Goal: Transaction & Acquisition: Purchase product/service

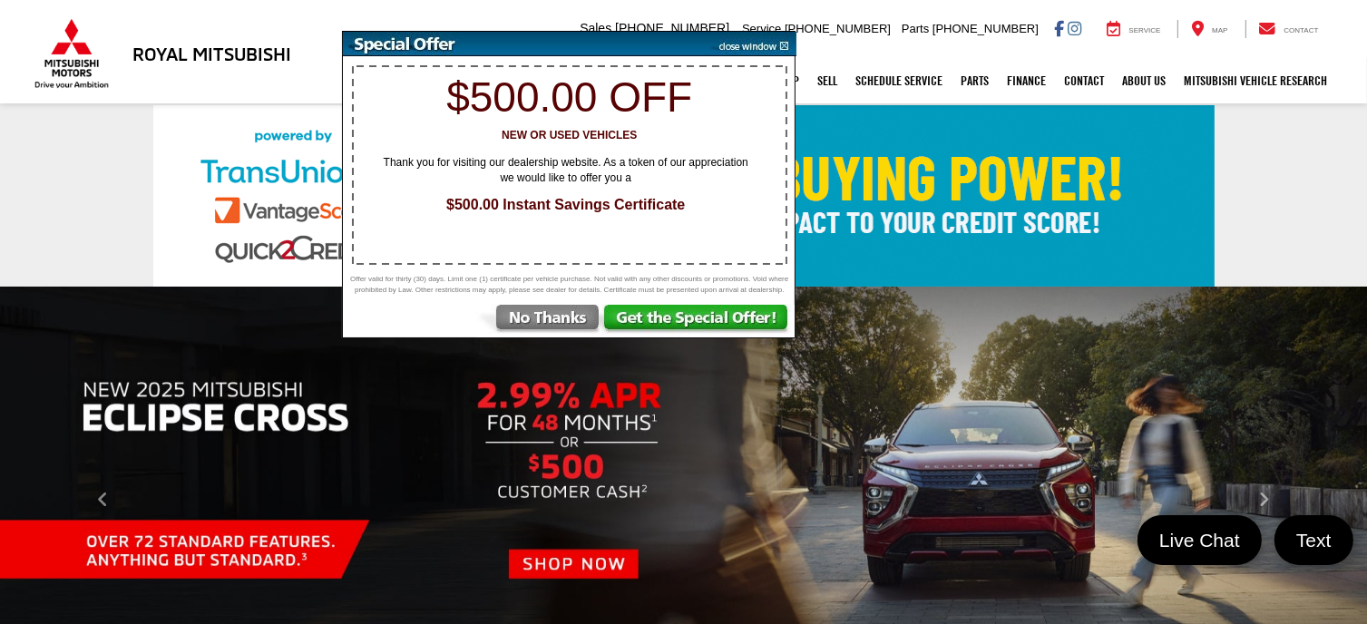
click at [788, 47] on img at bounding box center [751, 44] width 92 height 24
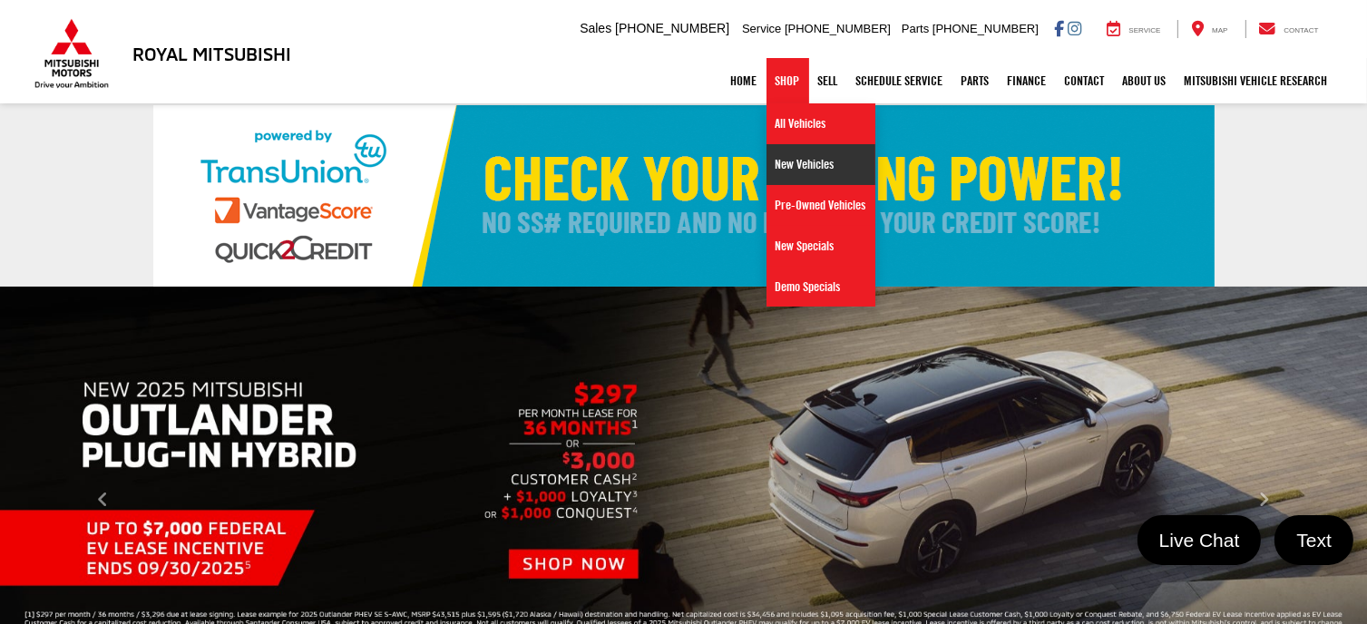
click at [804, 162] on link "New Vehicles" at bounding box center [821, 164] width 109 height 41
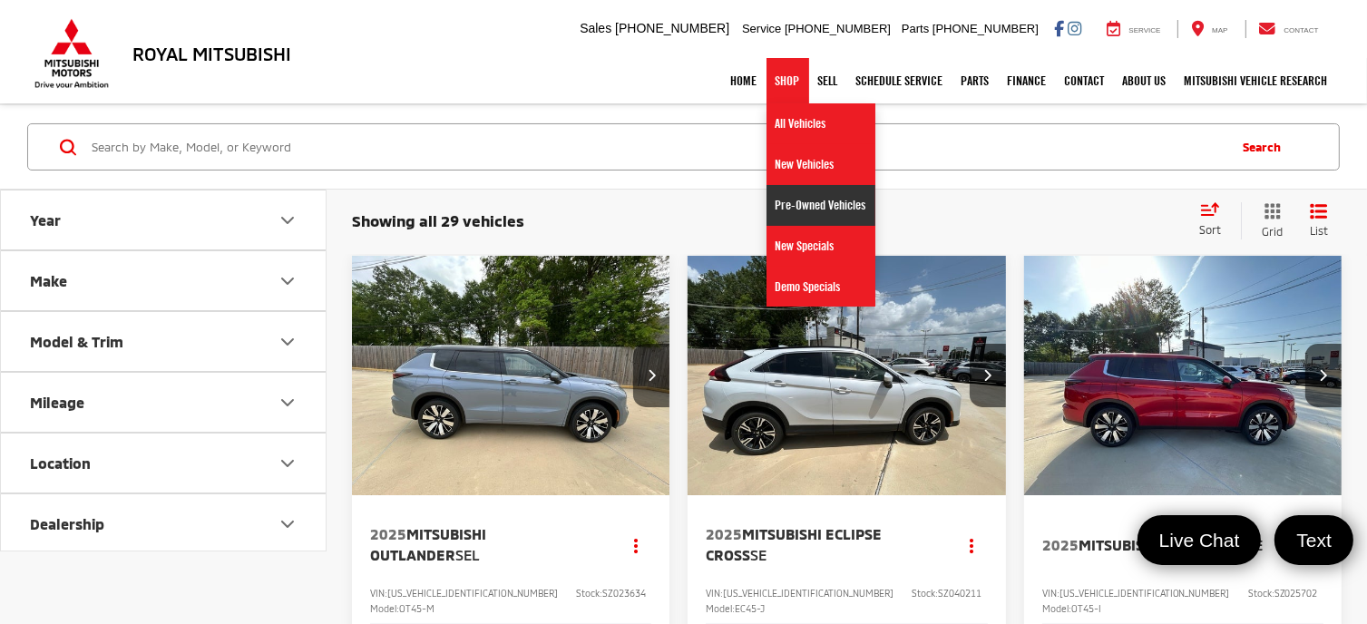
click at [802, 196] on link "Pre-Owned Vehicles" at bounding box center [821, 205] width 109 height 41
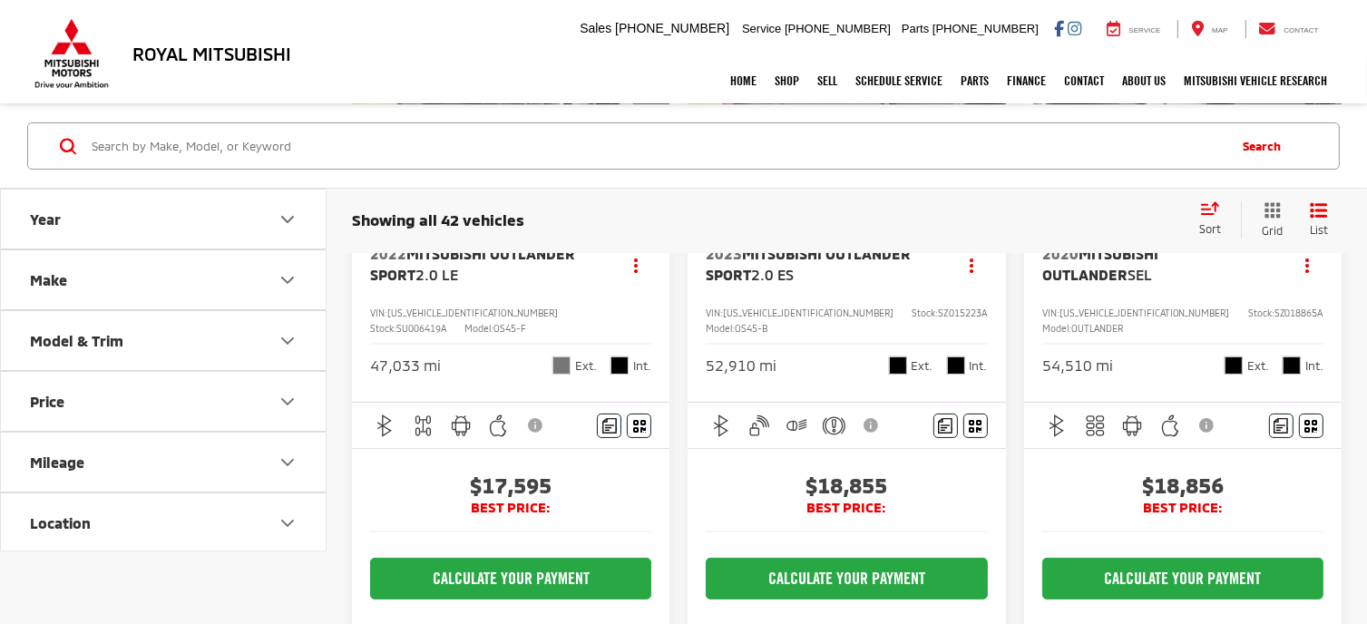
scroll to position [170, 0]
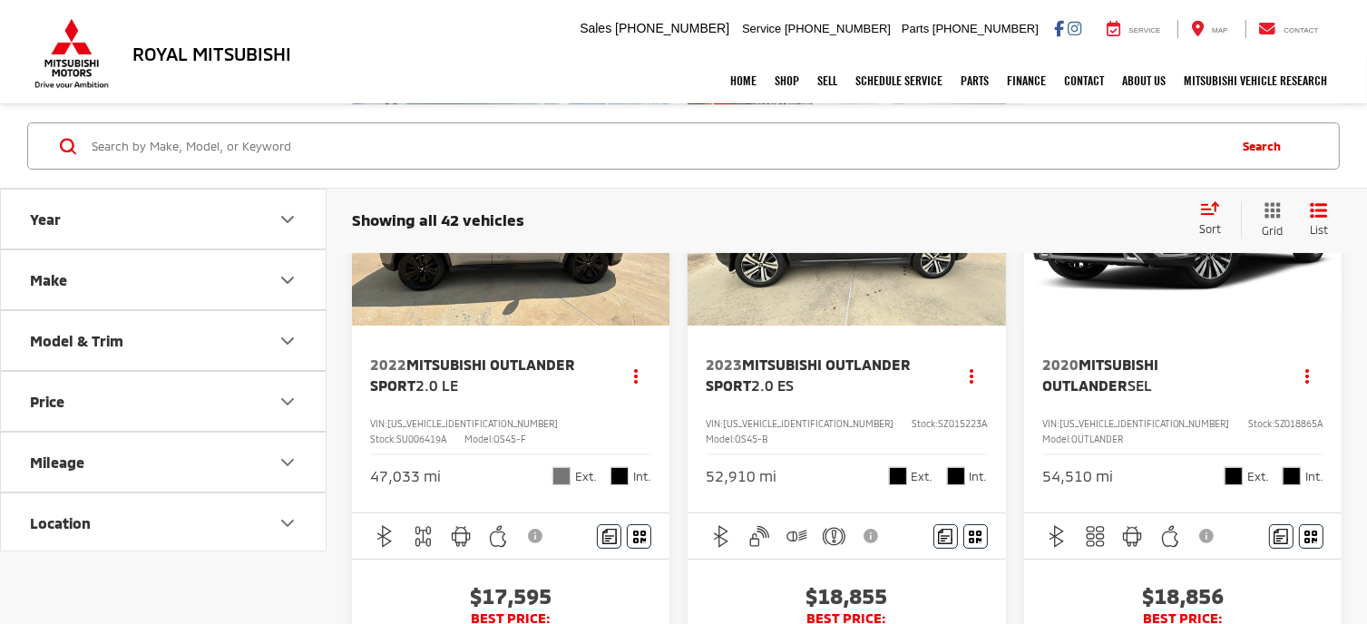
click at [446, 434] on span "SU006419A" at bounding box center [422, 439] width 50 height 11
copy span "SU006419A"
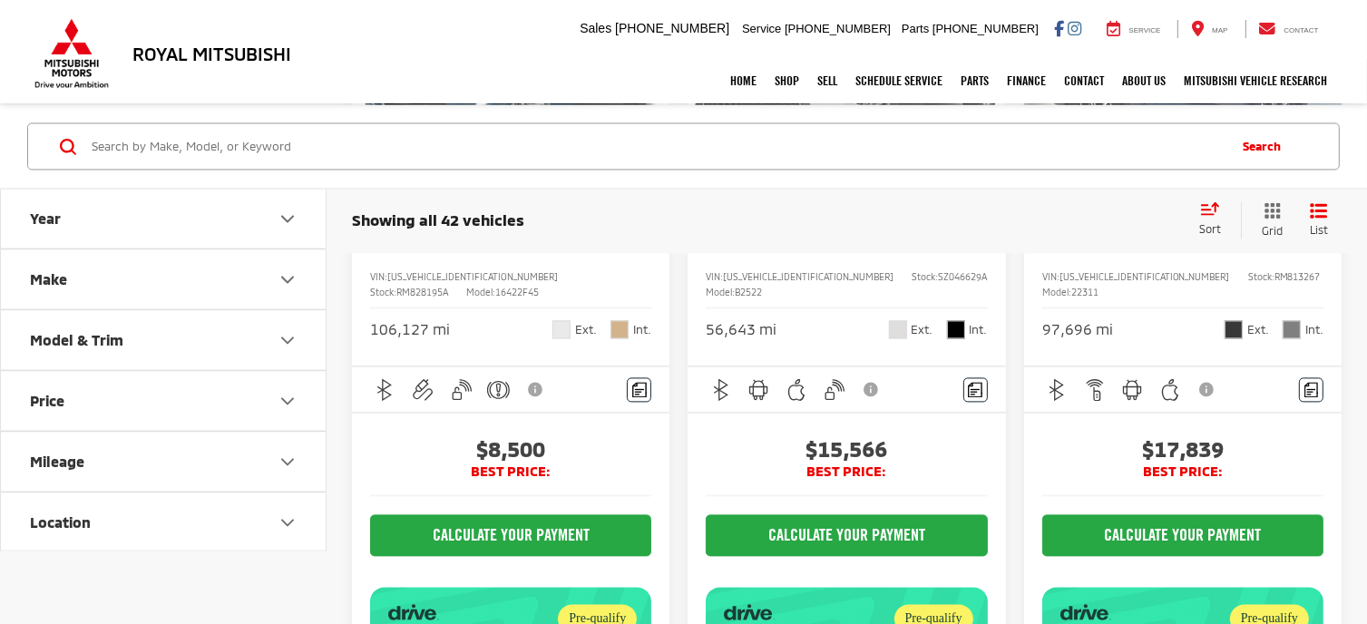
scroll to position [3647, 0]
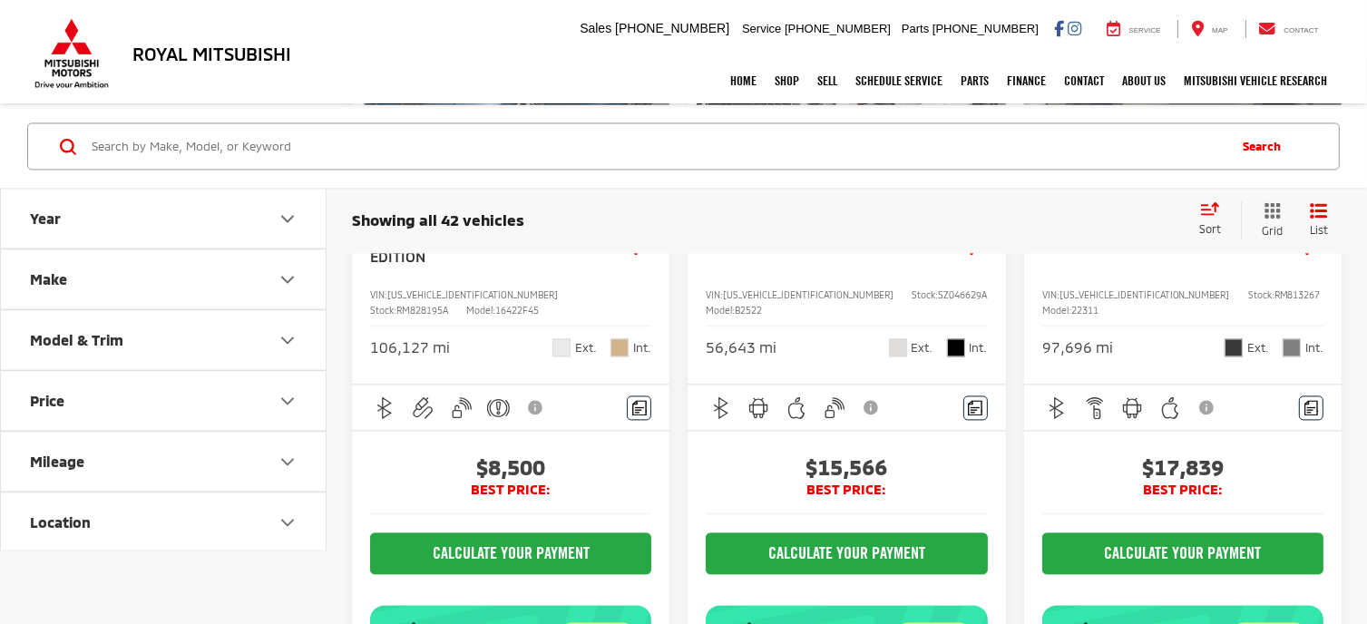
click at [1275, 300] on span "RM813267" at bounding box center [1298, 294] width 46 height 11
copy span "RM813267"
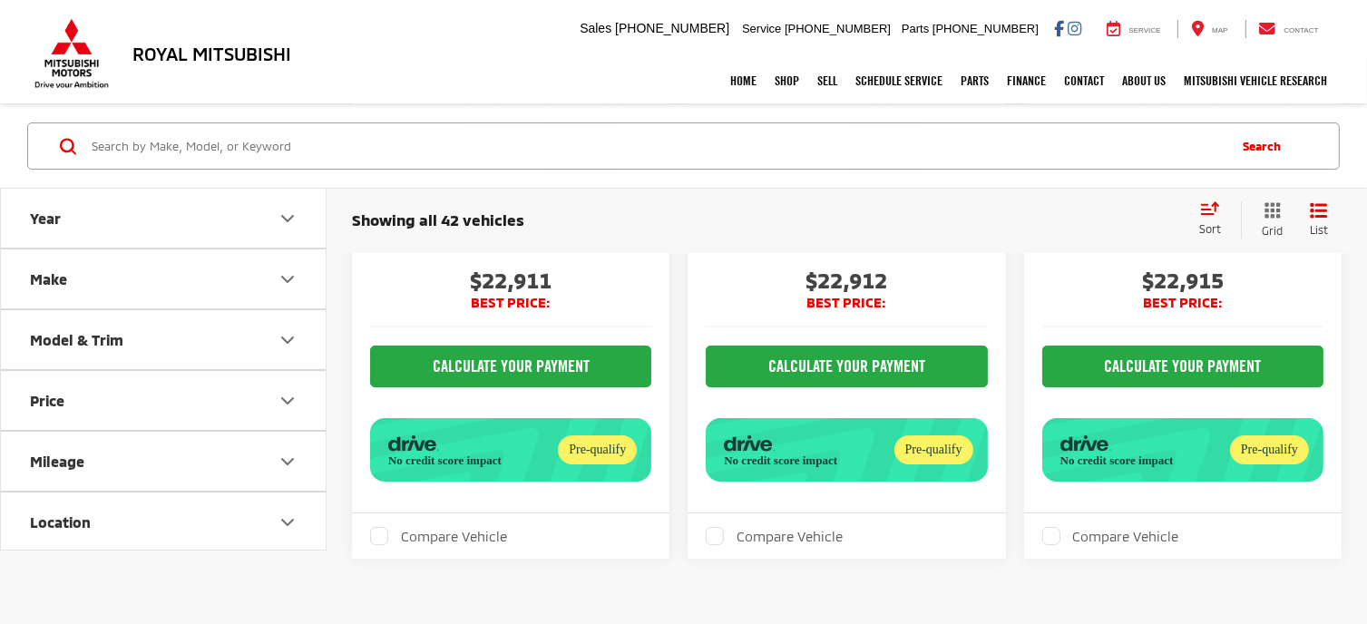
scroll to position [6624, 0]
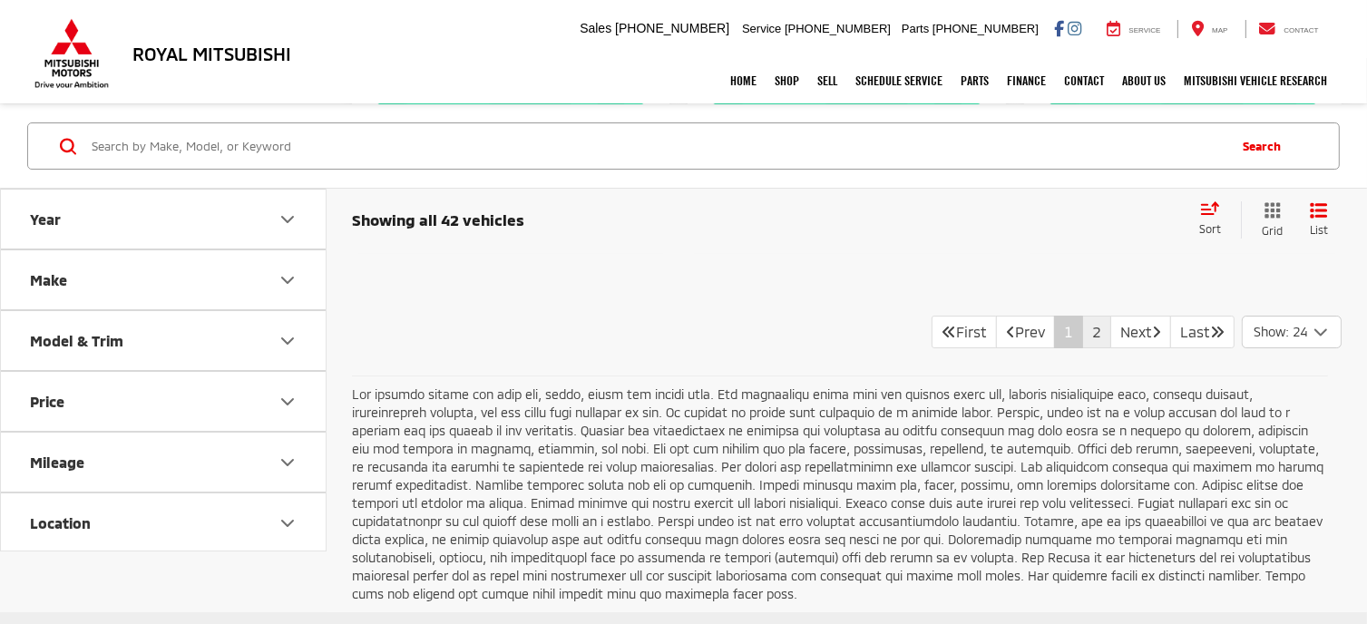
click at [1083, 348] on link "2" at bounding box center [1097, 332] width 29 height 33
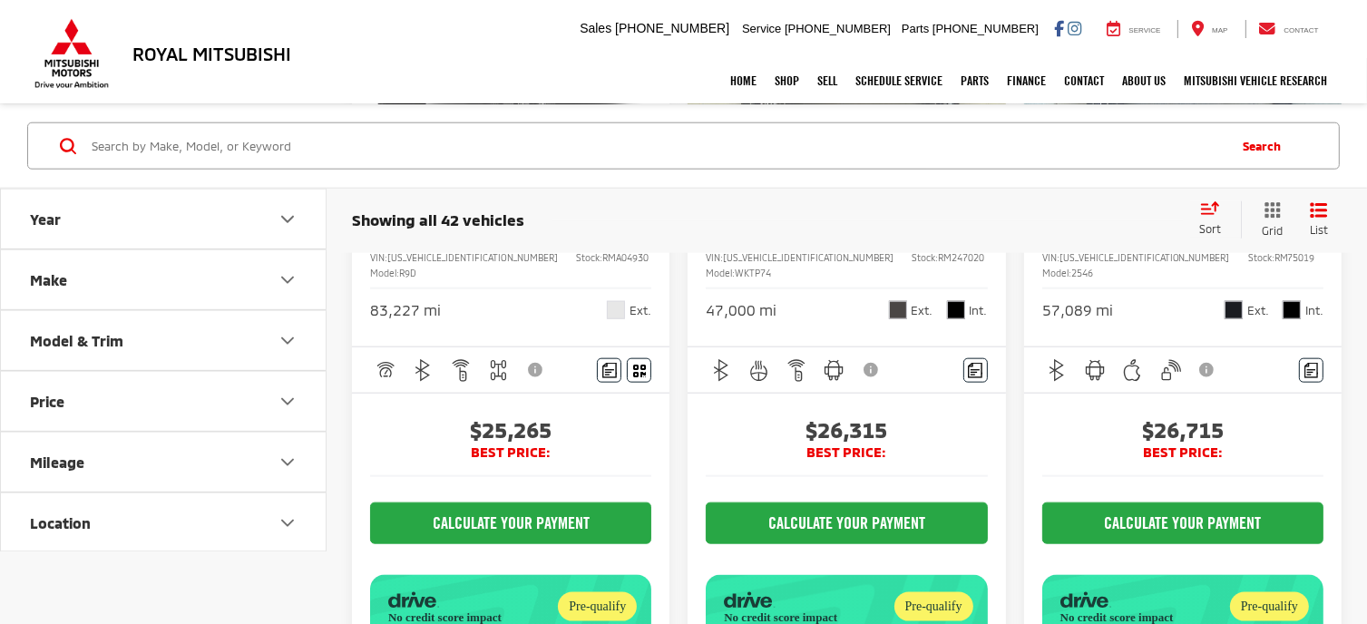
scroll to position [2007, 0]
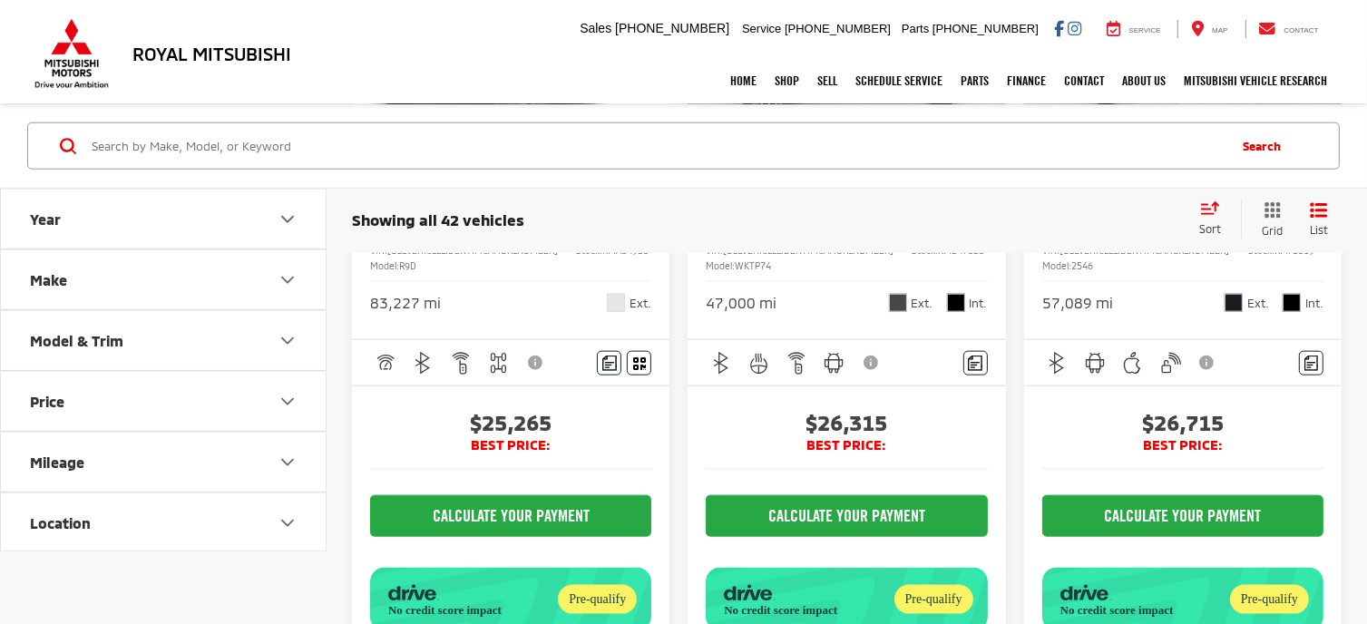
click at [602, 256] on span "RMA04930" at bounding box center [625, 250] width 46 height 11
copy span "RMA04930"
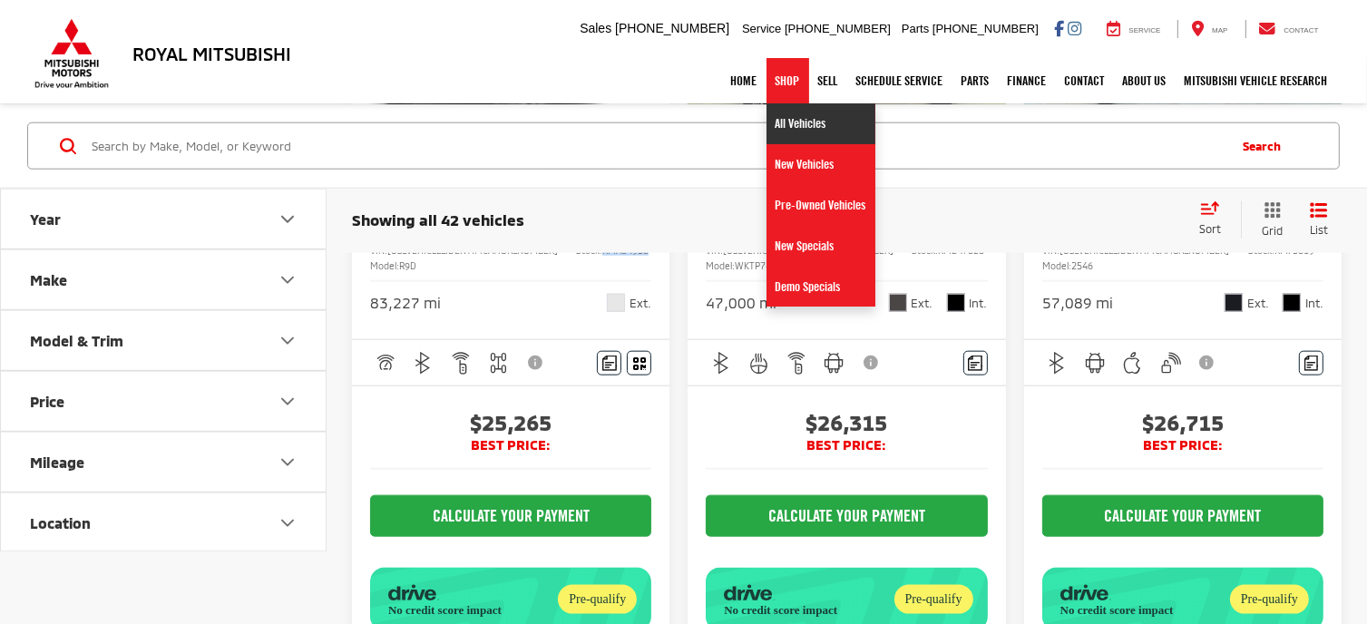
click at [792, 130] on link "All Vehicles" at bounding box center [821, 123] width 109 height 41
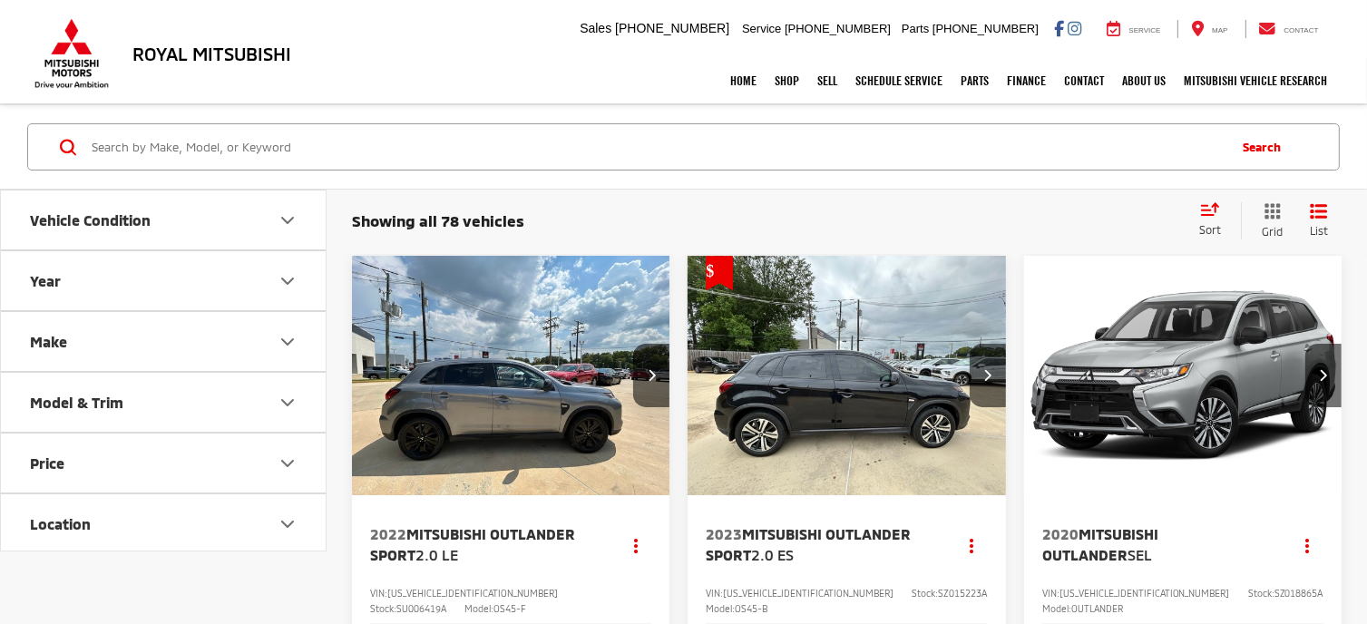
click at [287, 338] on icon "Make" at bounding box center [288, 342] width 22 height 22
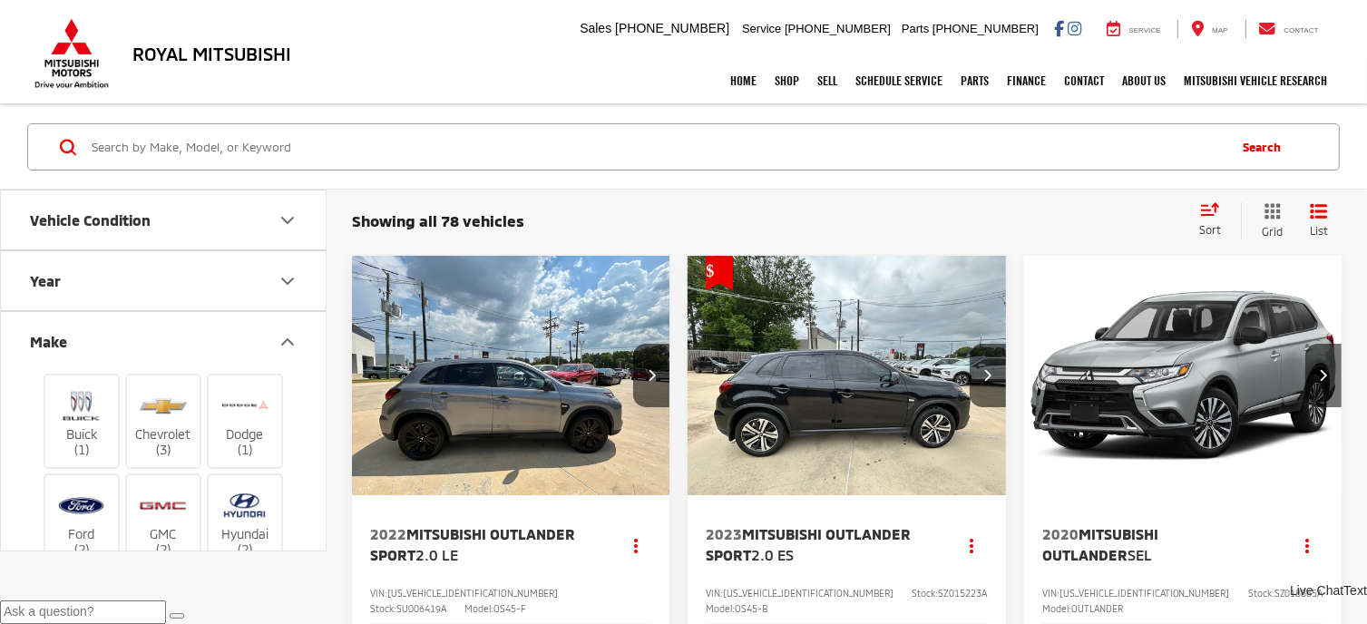
click at [287, 339] on icon "Make" at bounding box center [287, 341] width 11 height 5
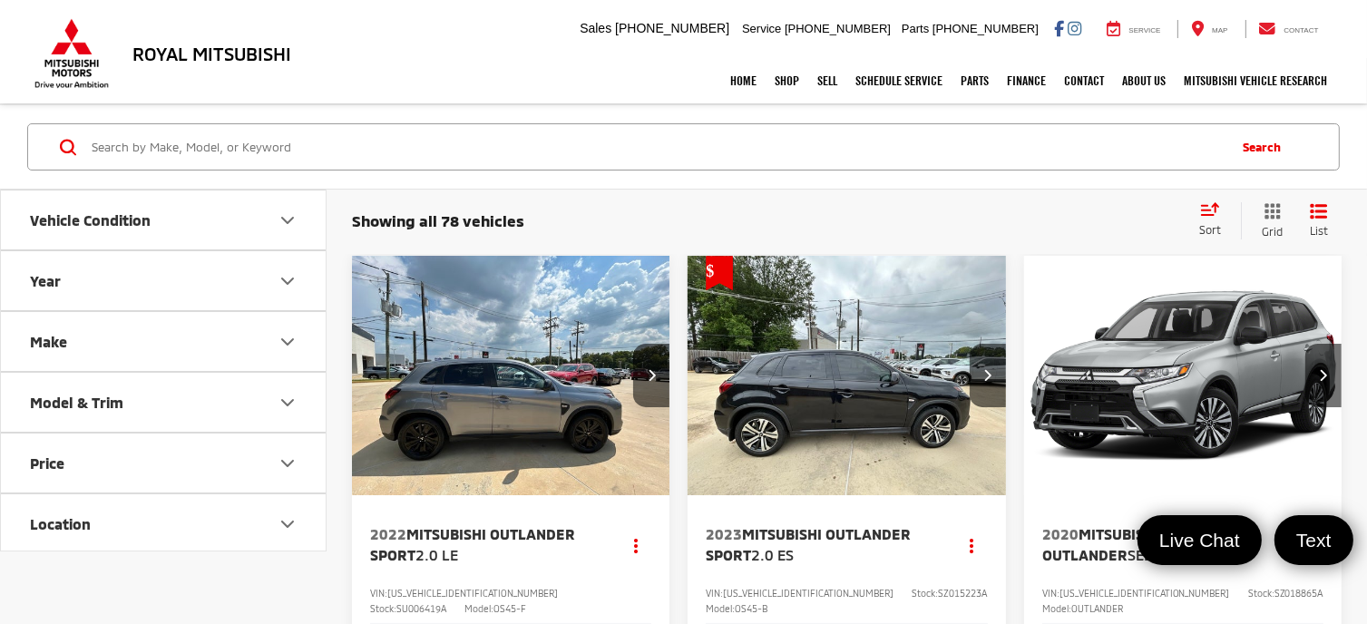
click at [287, 338] on icon "Make" at bounding box center [288, 342] width 22 height 22
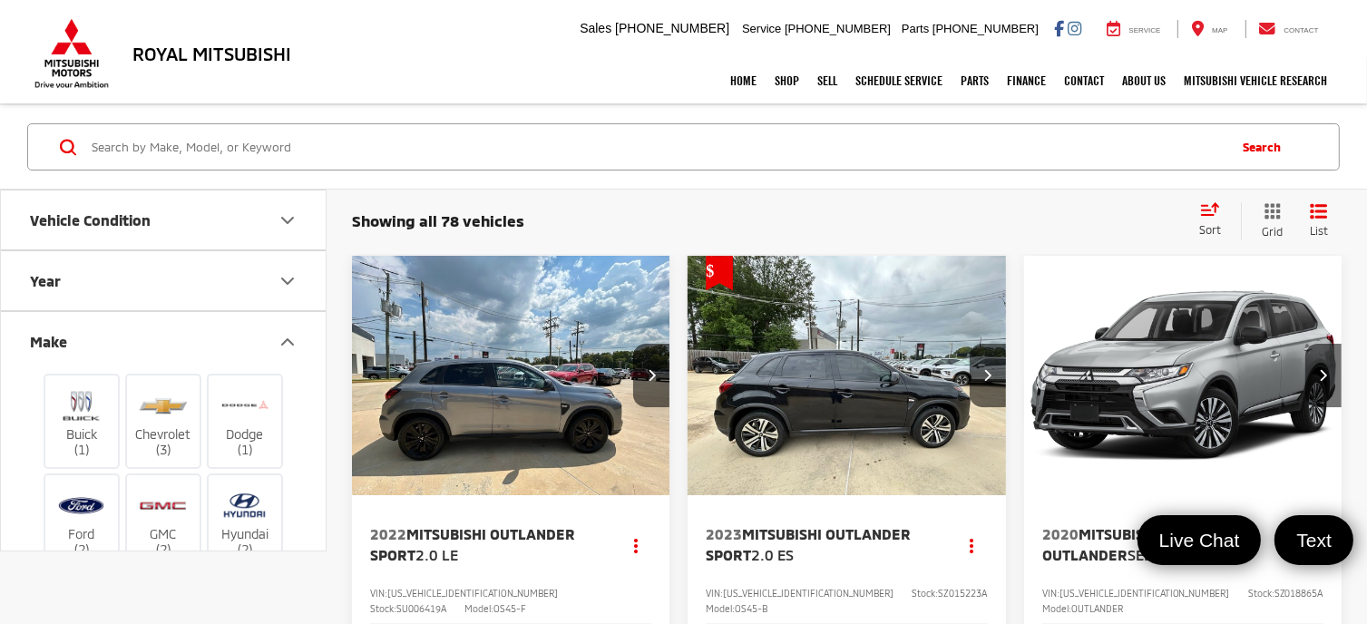
click at [287, 339] on icon "Make" at bounding box center [287, 341] width 11 height 5
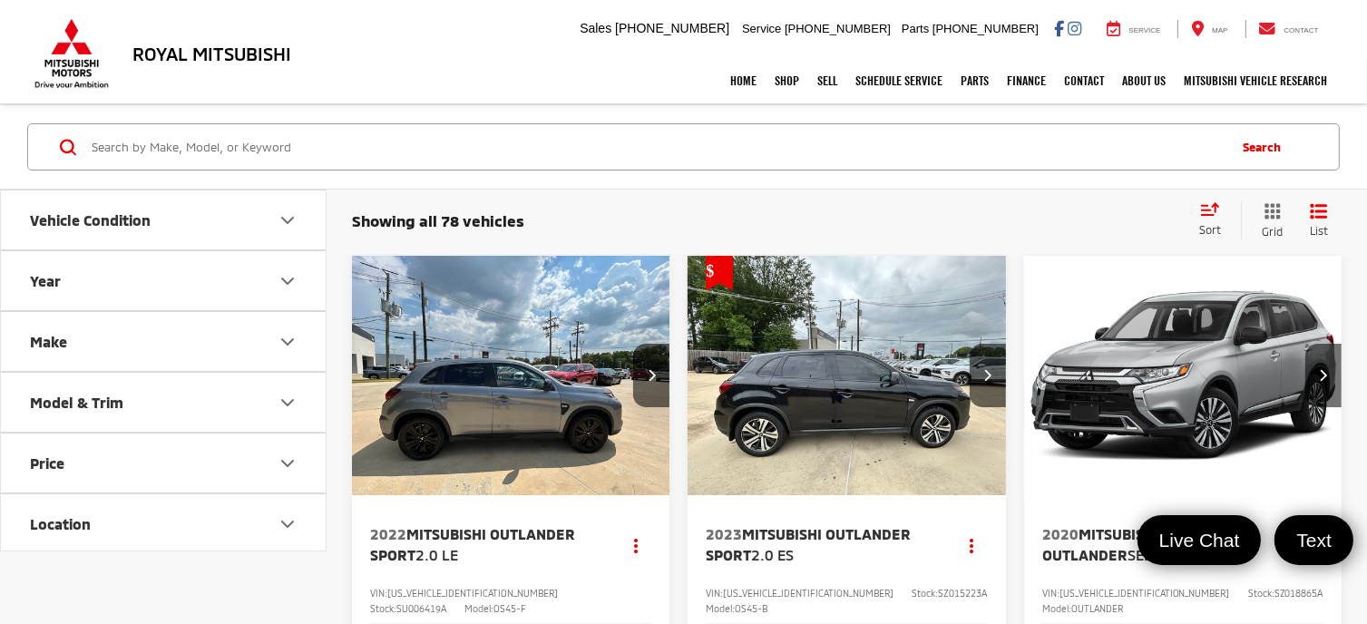
click at [276, 413] on button "Model & Trim" at bounding box center [164, 402] width 327 height 59
click at [272, 217] on button "Vehicle Condition" at bounding box center [164, 220] width 327 height 59
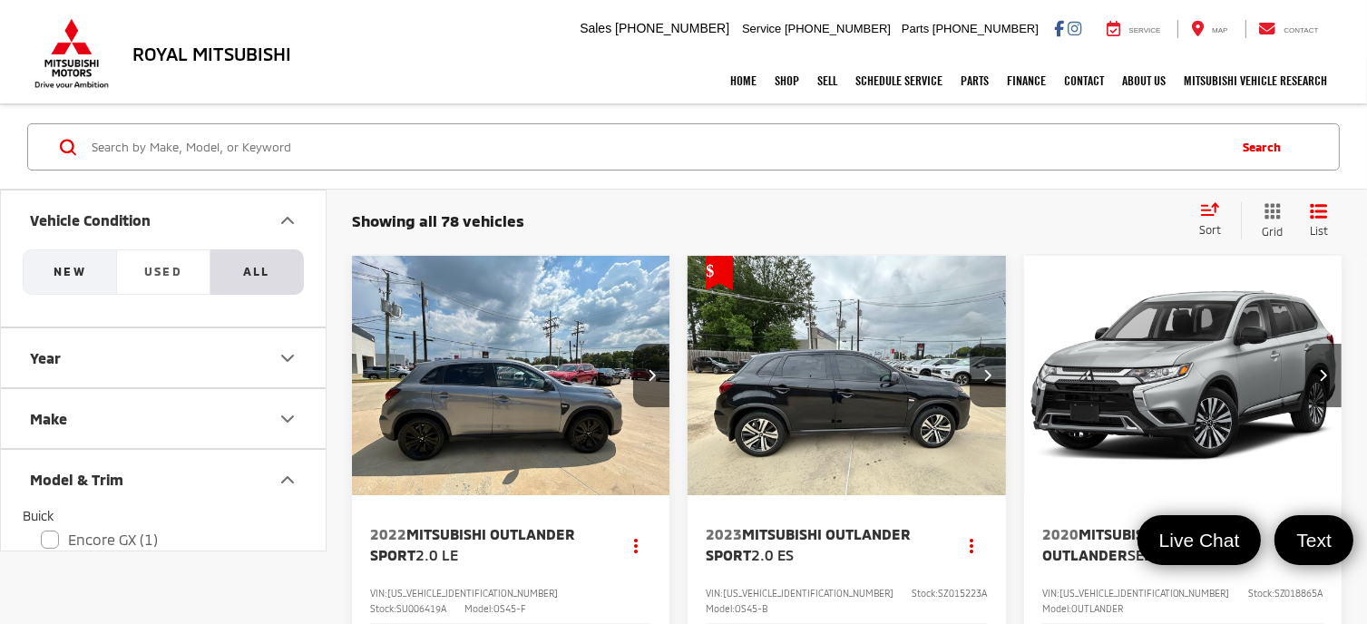
click at [48, 275] on button "NEW" at bounding box center [69, 272] width 93 height 45
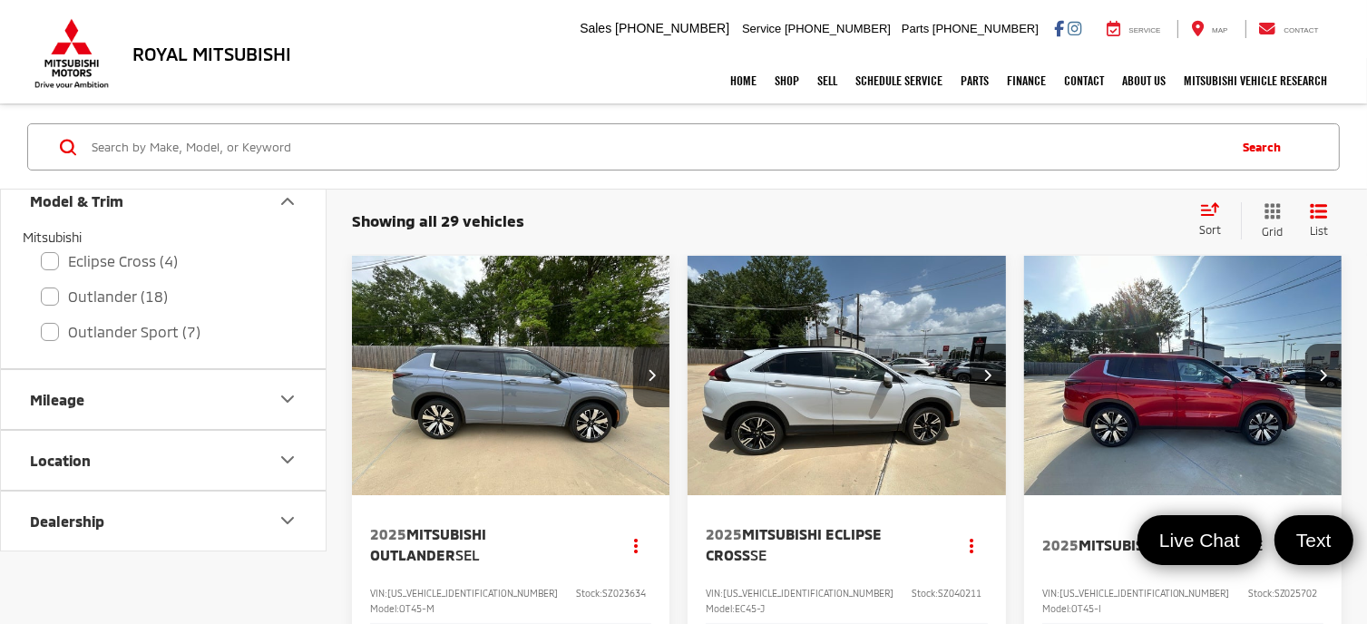
scroll to position [162, 0]
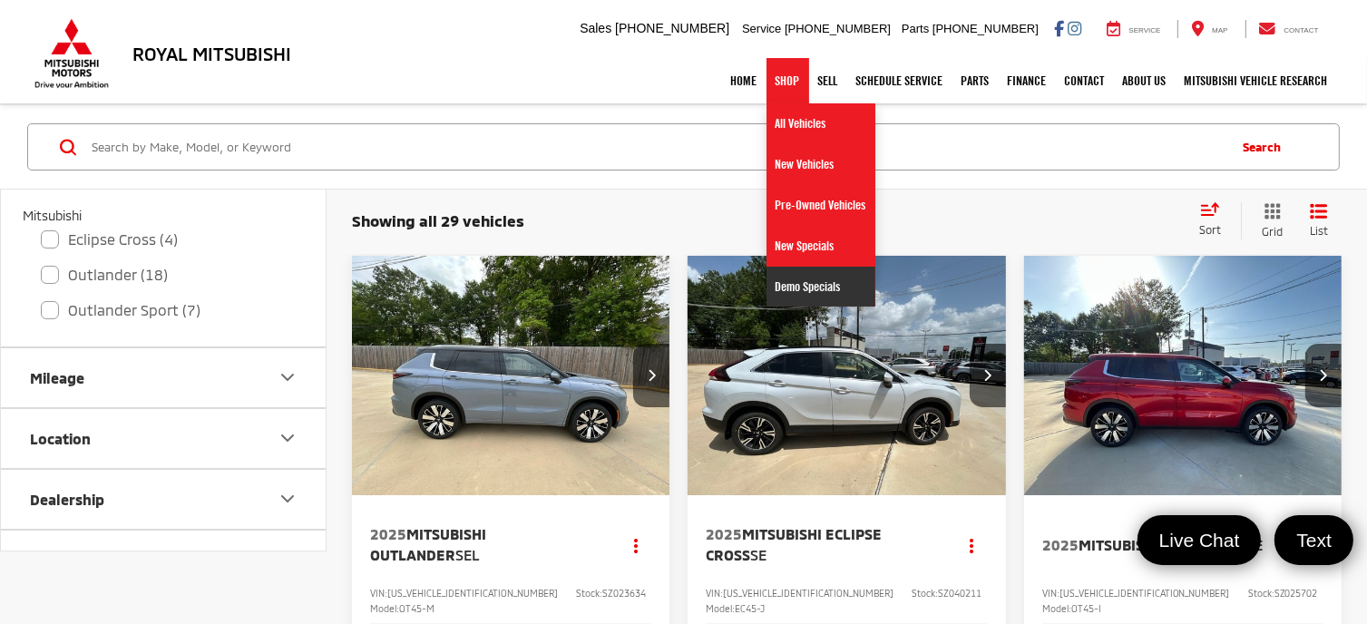
click at [799, 280] on link "Demo Specials" at bounding box center [821, 287] width 109 height 40
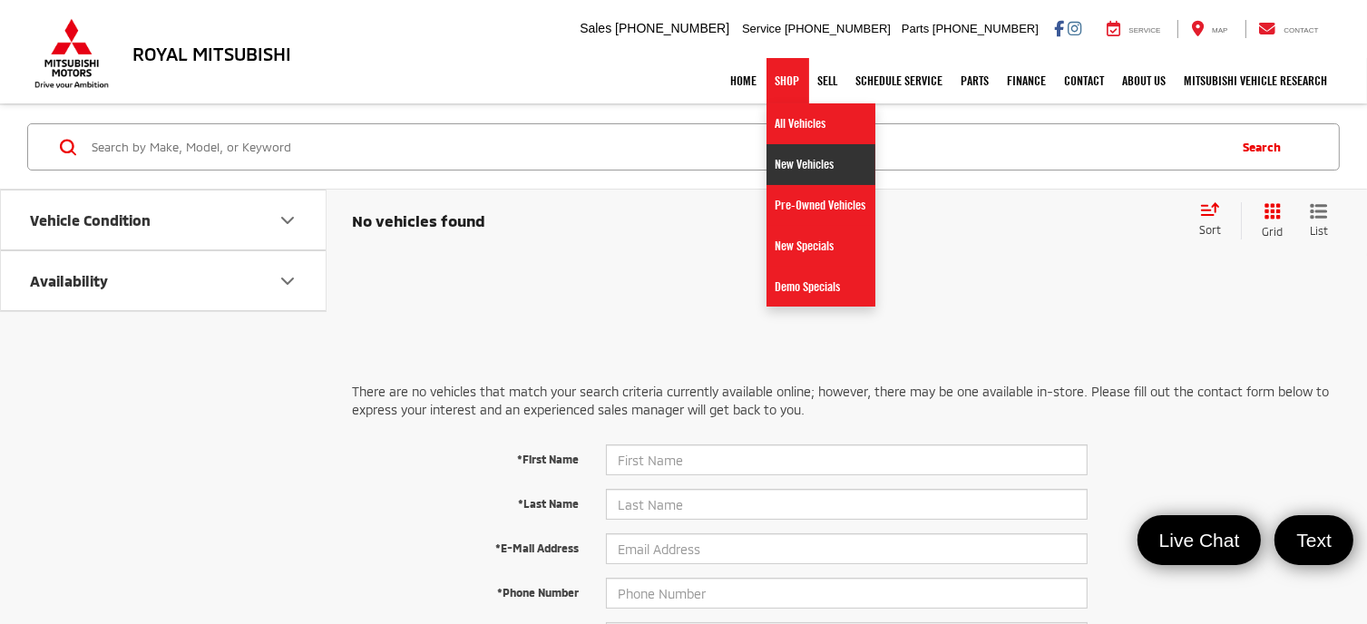
click at [782, 162] on link "New Vehicles" at bounding box center [821, 164] width 109 height 41
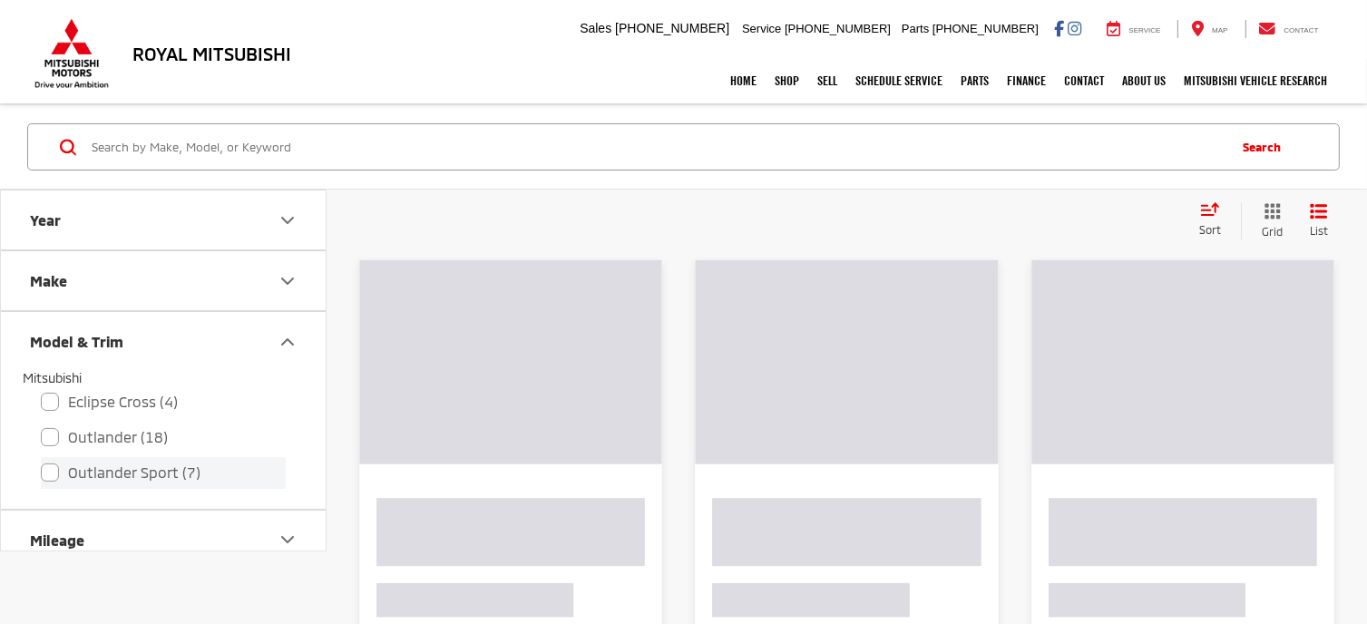
click at [50, 472] on label "Outlander Sport (7)" at bounding box center [163, 473] width 245 height 32
click at [42, 462] on input "Outlander Sport (7)" at bounding box center [41, 461] width 1 height 1
checkbox input "true"
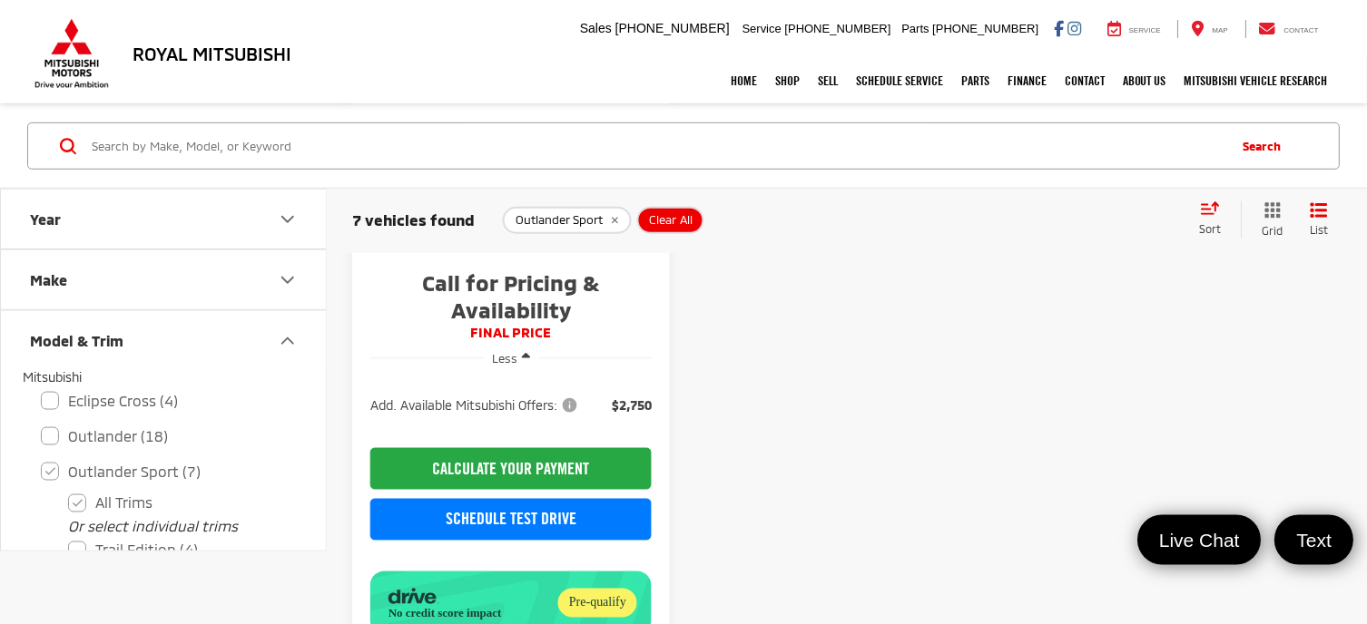
scroll to position [2370, 0]
